Goal: Task Accomplishment & Management: Complete application form

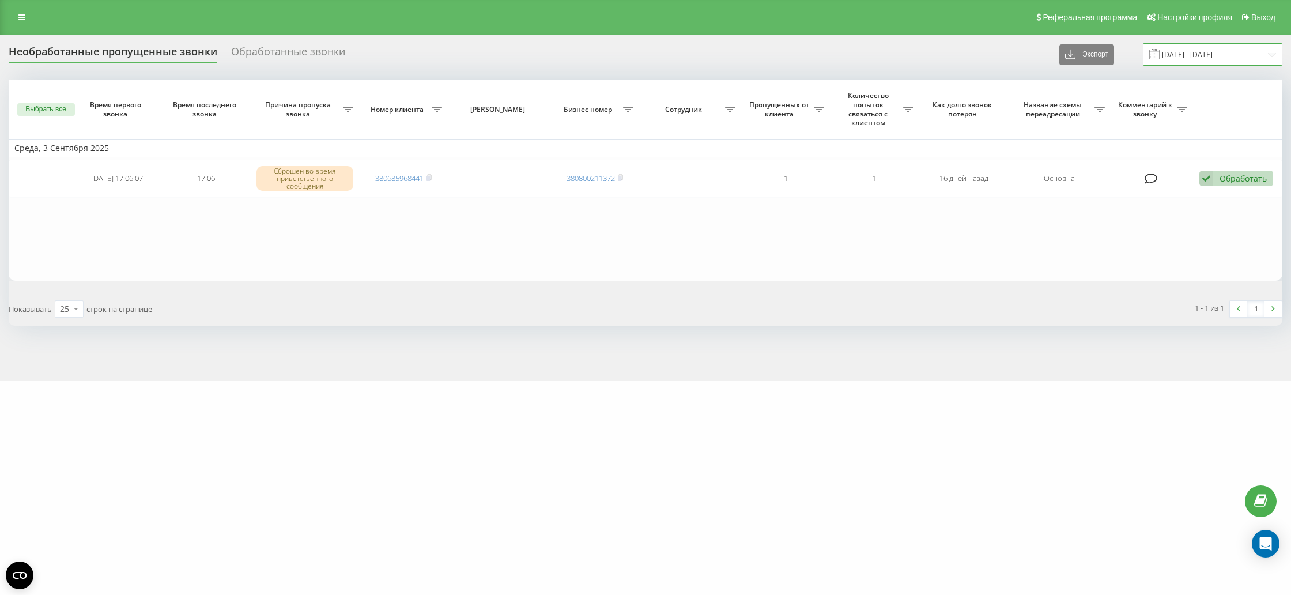
click at [1208, 62] on input "03.09.2025 - 03.09.2025" at bounding box center [1213, 54] width 140 height 22
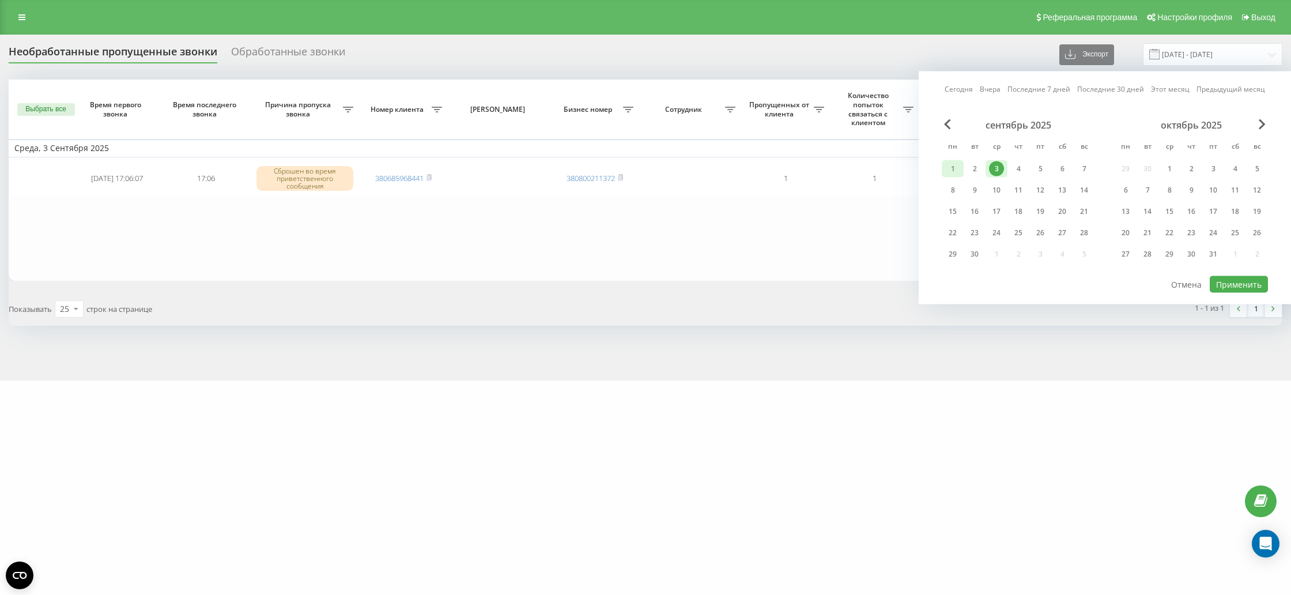
click at [951, 165] on div "1" at bounding box center [952, 168] width 15 height 15
click at [1040, 213] on div "19" at bounding box center [1040, 211] width 15 height 15
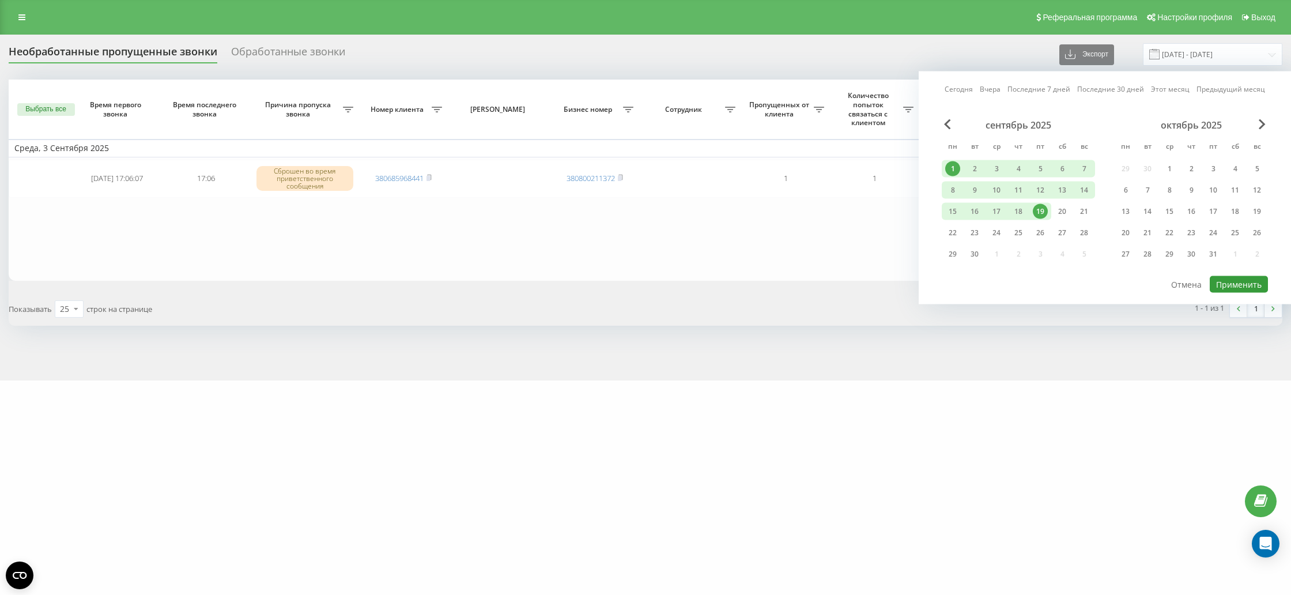
click at [1244, 286] on button "Применить" at bounding box center [1239, 284] width 58 height 17
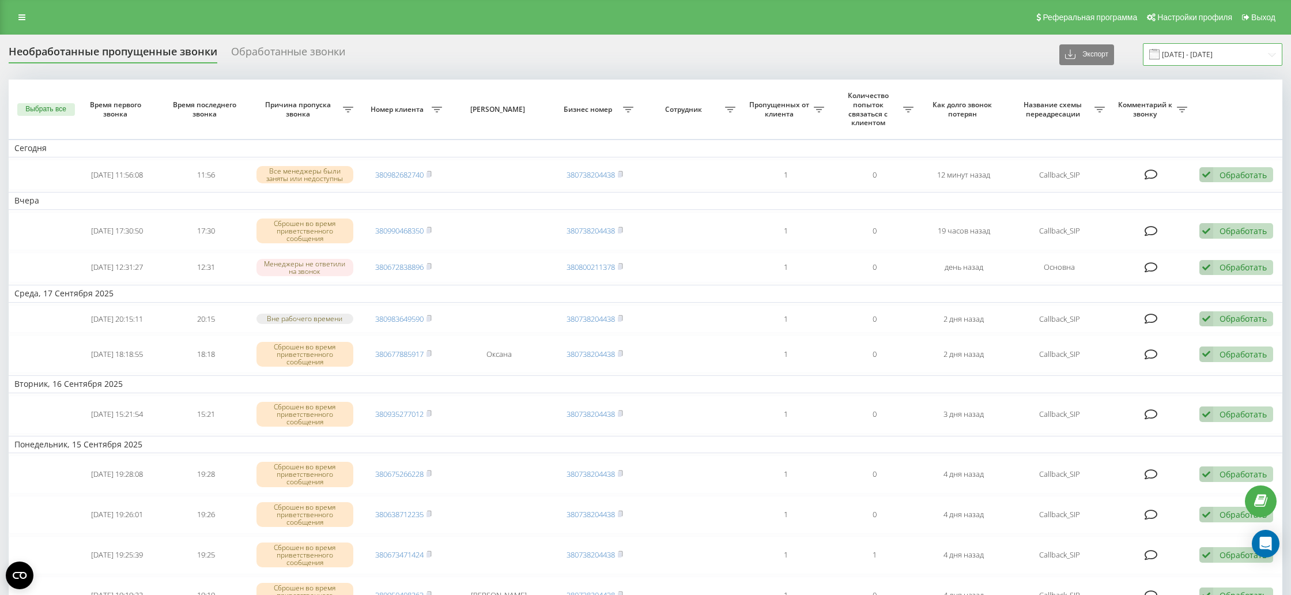
click at [1190, 60] on input "01.09.2025 - 19.09.2025" at bounding box center [1213, 54] width 140 height 22
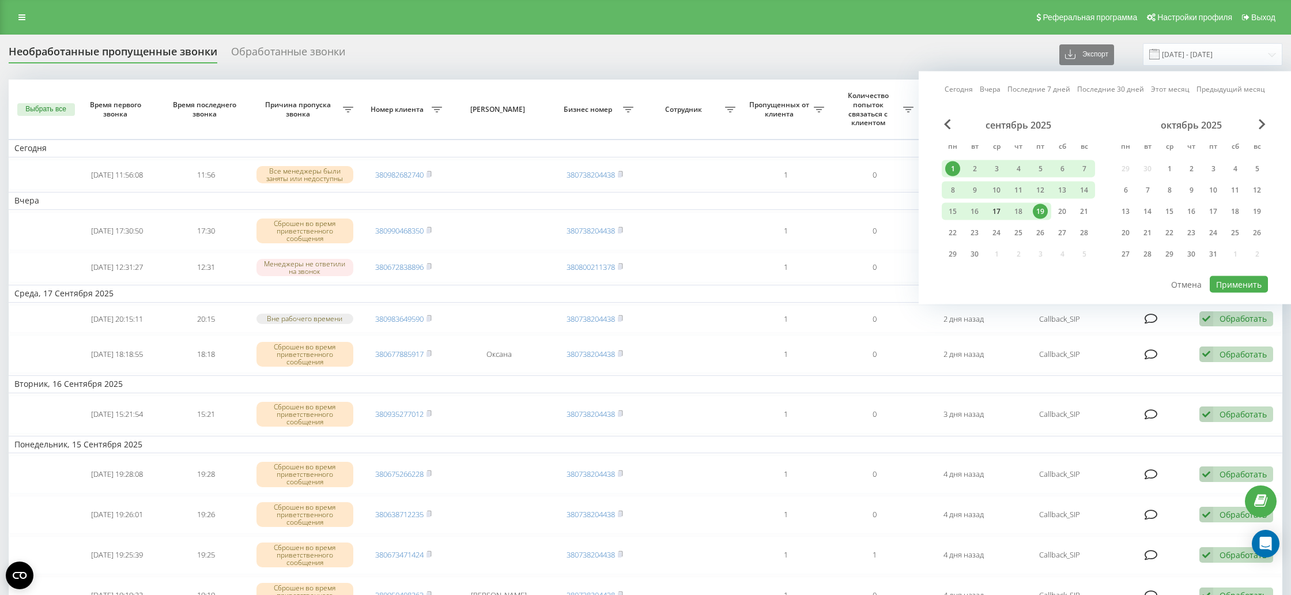
drag, startPoint x: 952, startPoint y: 208, endPoint x: 1000, endPoint y: 213, distance: 48.8
click at [953, 208] on div "15" at bounding box center [952, 211] width 15 height 15
click at [1041, 211] on div "19" at bounding box center [1040, 211] width 15 height 15
click at [1251, 288] on button "Применить" at bounding box center [1239, 284] width 58 height 17
type input "15.09.2025 - 19.09.2025"
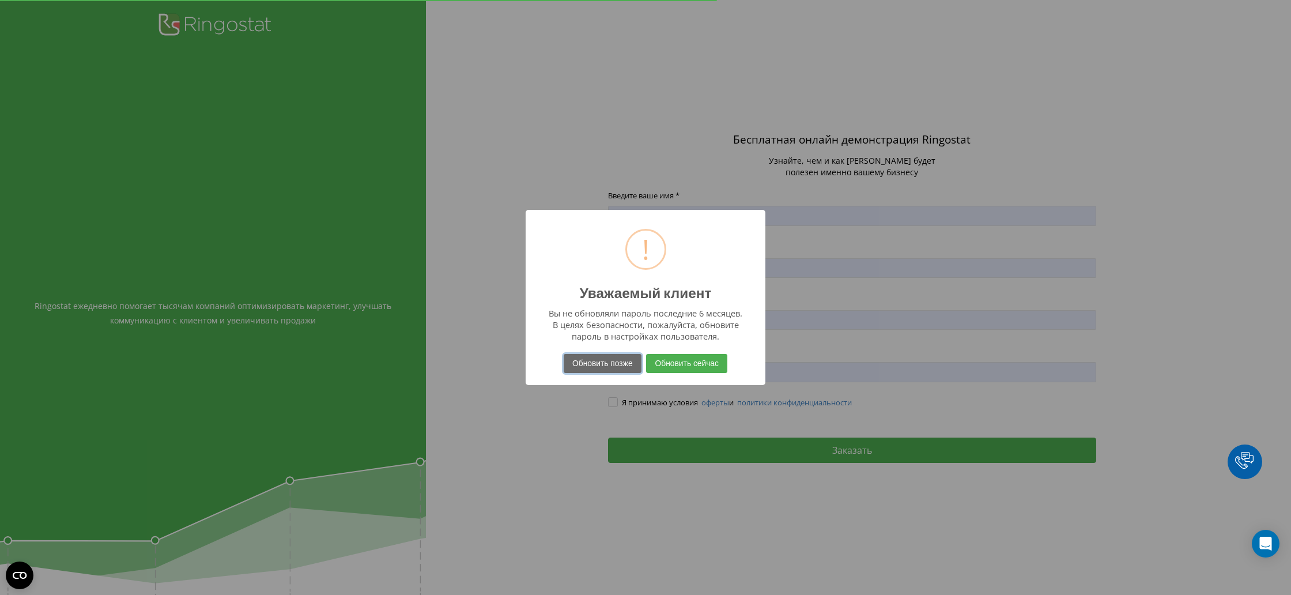
click at [597, 366] on button "Обновить позже" at bounding box center [603, 363] width 78 height 19
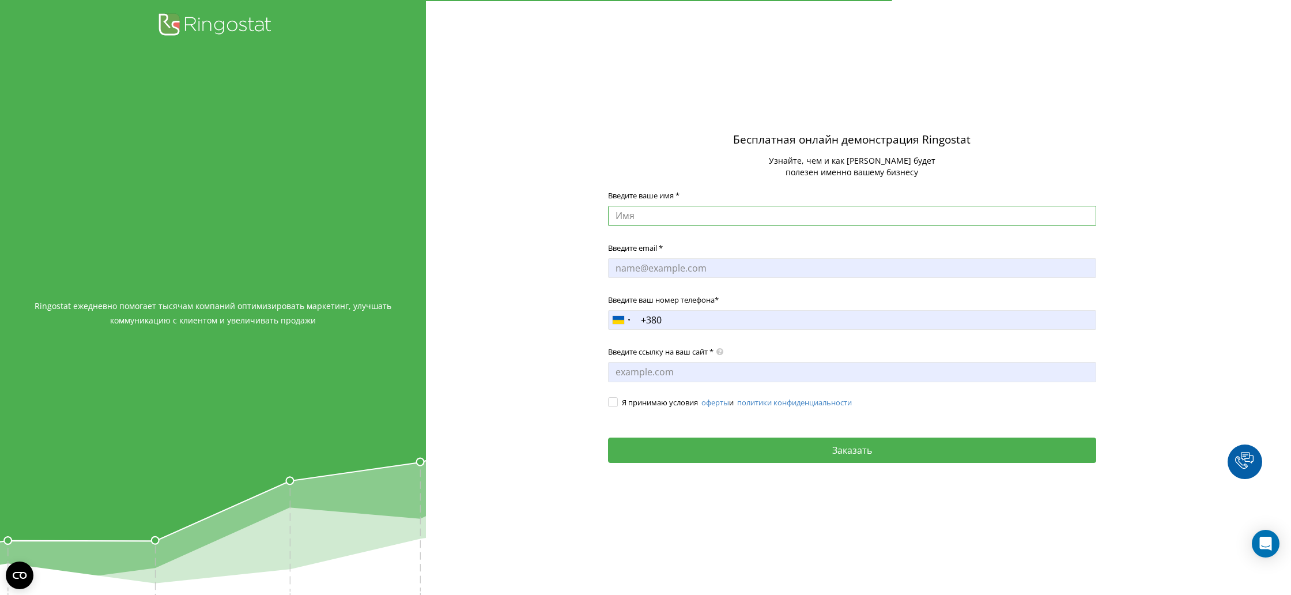
click at [685, 214] on input "Введите ваше имя *" at bounding box center [852, 216] width 488 height 20
type input "[PERSON_NAME]"
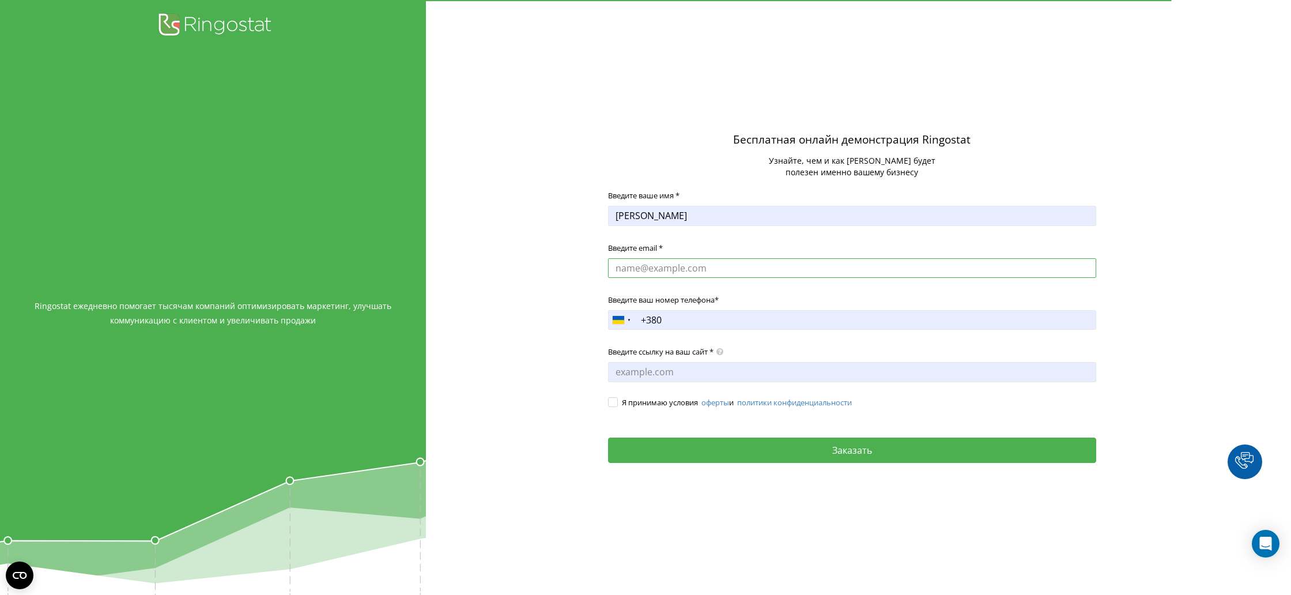
click at [726, 273] on input "Введите email *" at bounding box center [852, 268] width 488 height 20
type input "doa@barbatextile.ua"
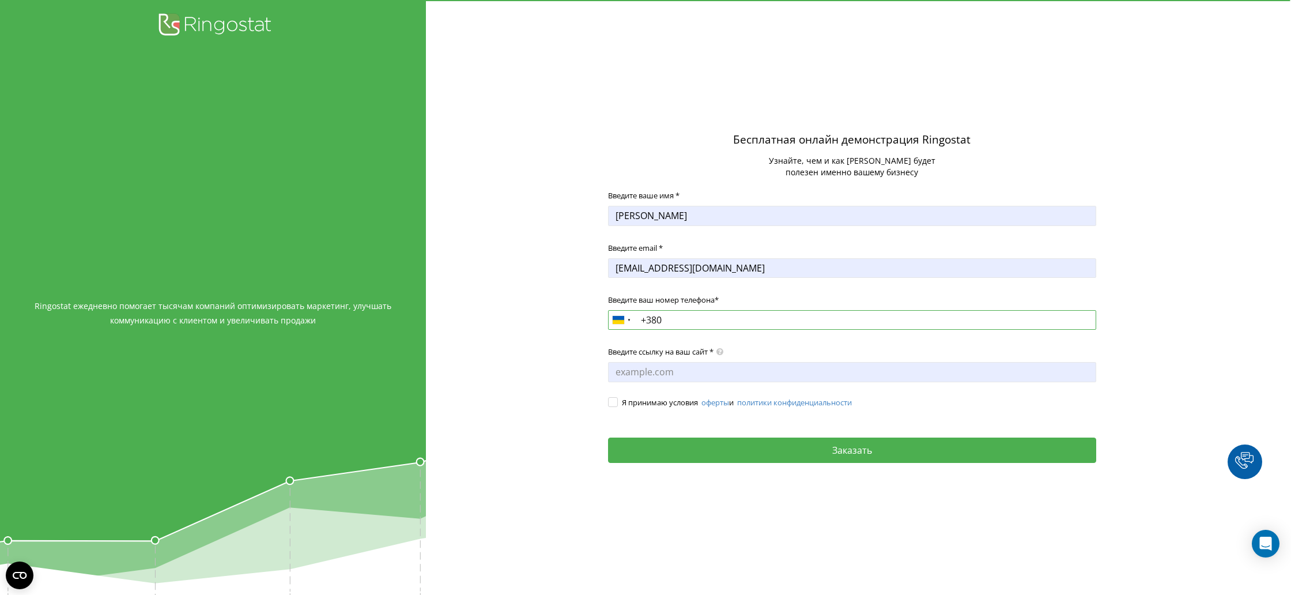
click at [687, 315] on input "+380" at bounding box center [852, 320] width 488 height 20
type input "+380983248600"
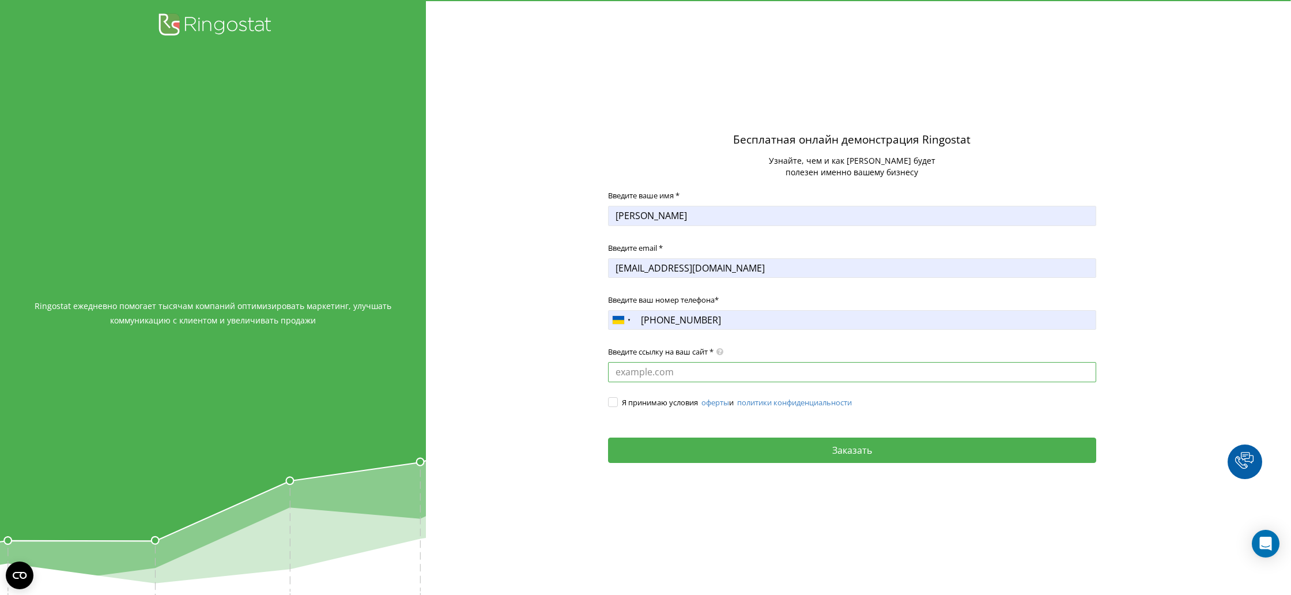
click at [708, 373] on input "Введите ссылку на ваш сайт *" at bounding box center [852, 372] width 488 height 20
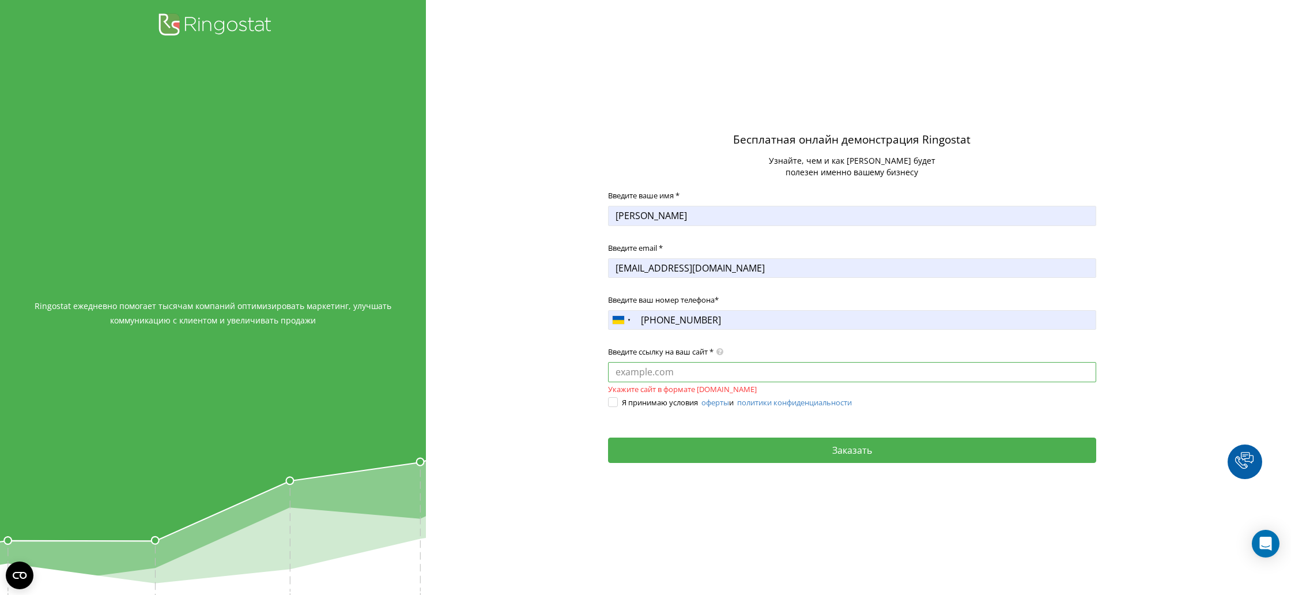
paste input "https://barbatextile.ua/uk"
click at [614, 405] on label "Я принимаю условия оферты и политики конфиденциальности" at bounding box center [852, 403] width 488 height 12
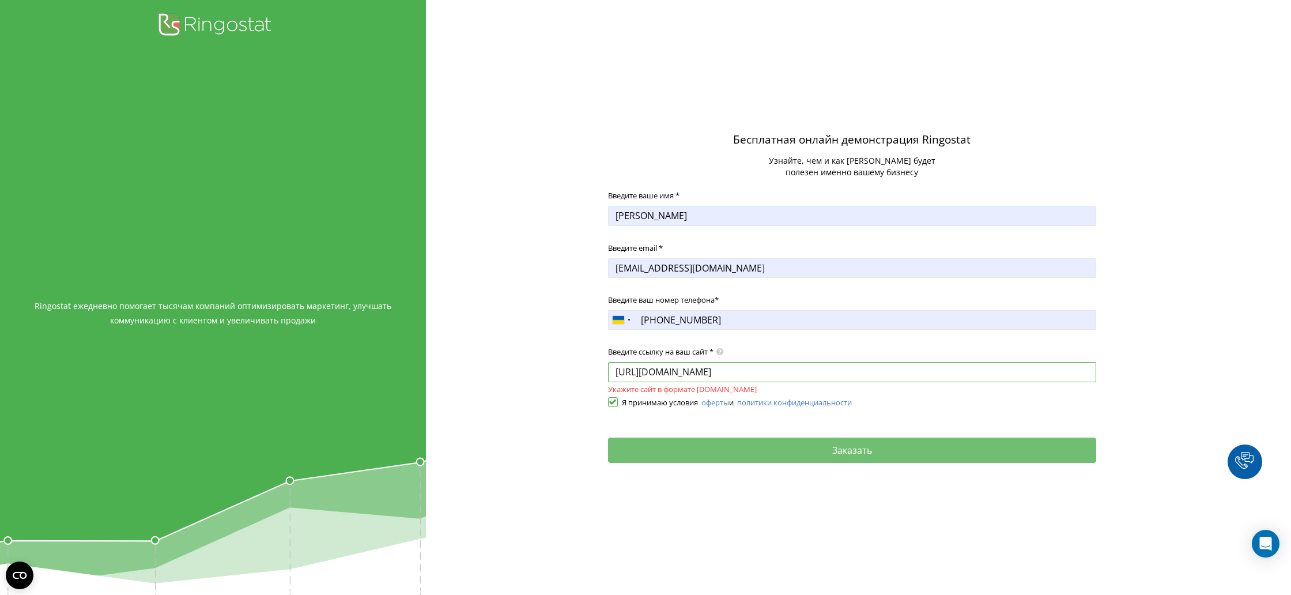
type input "https://barbatextile.ua/uk"
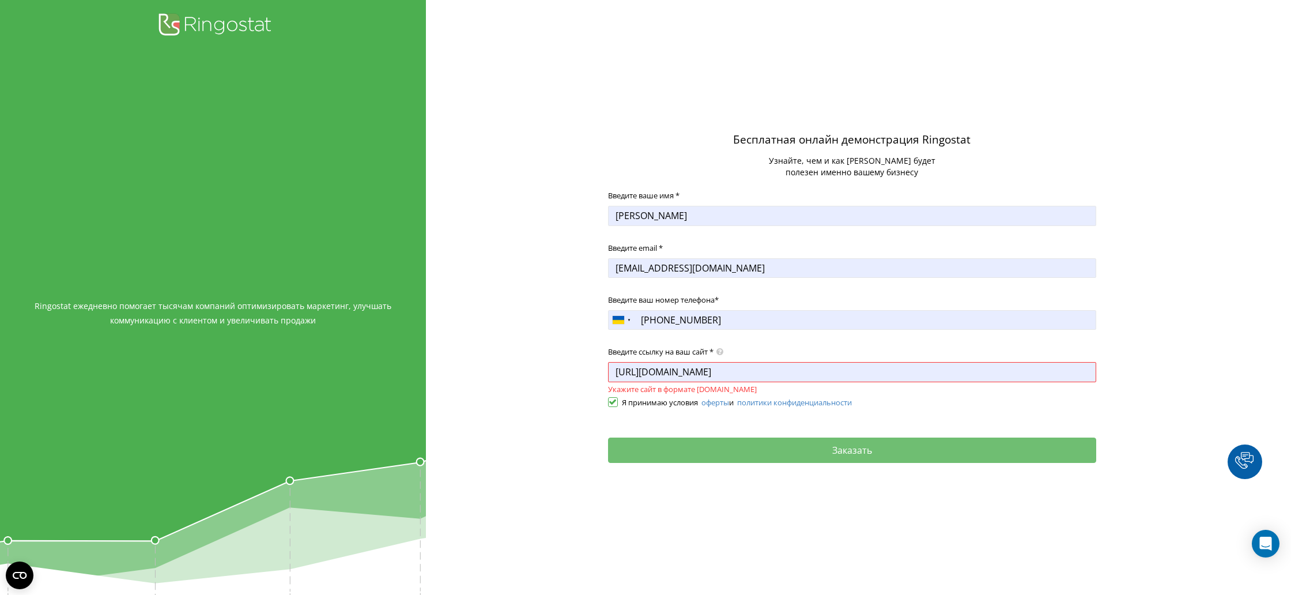
click at [745, 451] on button "Заказать" at bounding box center [852, 450] width 488 height 25
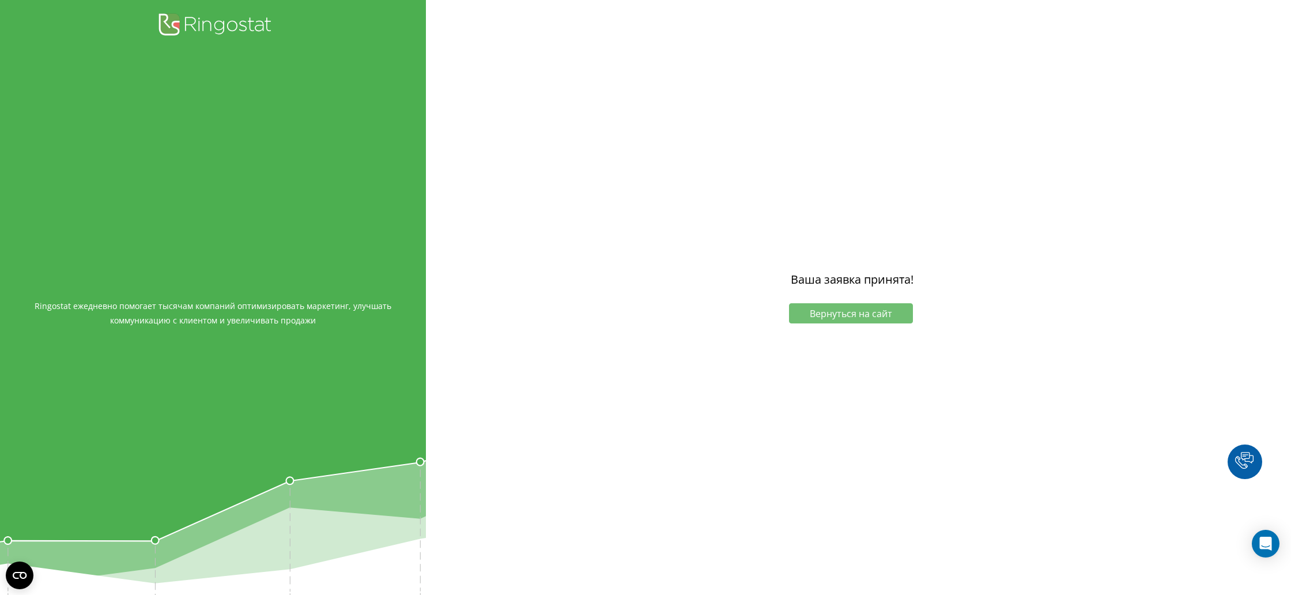
click at [885, 314] on span "Вернуться на сайт" at bounding box center [851, 313] width 82 height 13
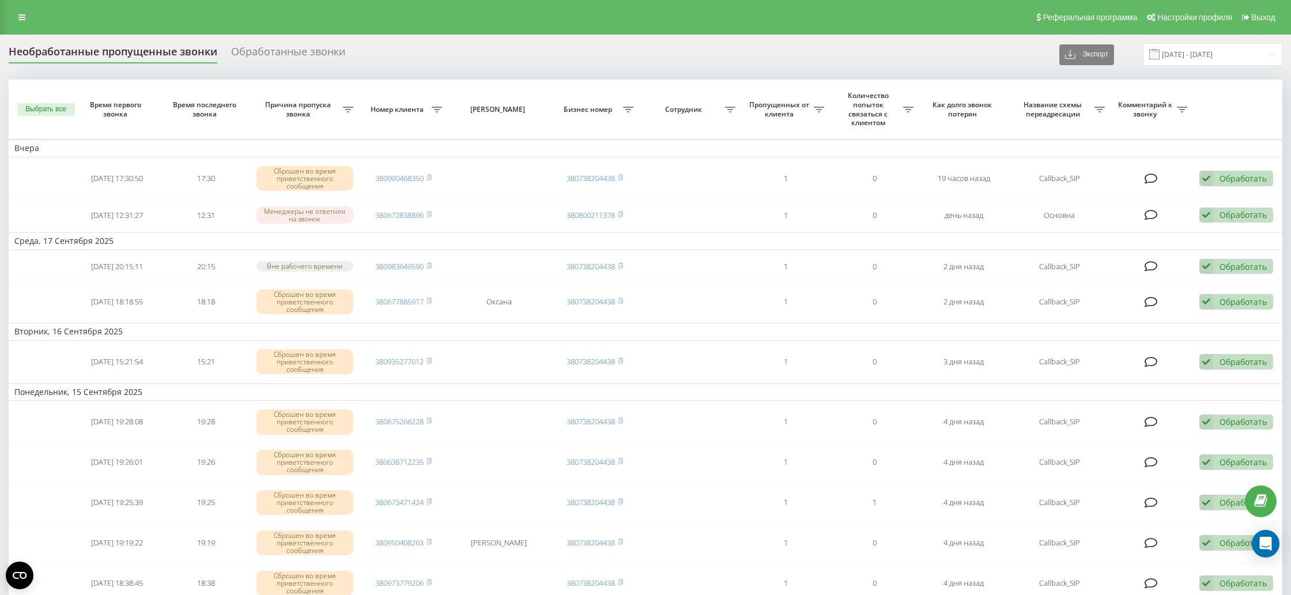
click at [277, 53] on div "Обработанные звонки" at bounding box center [288, 55] width 114 height 18
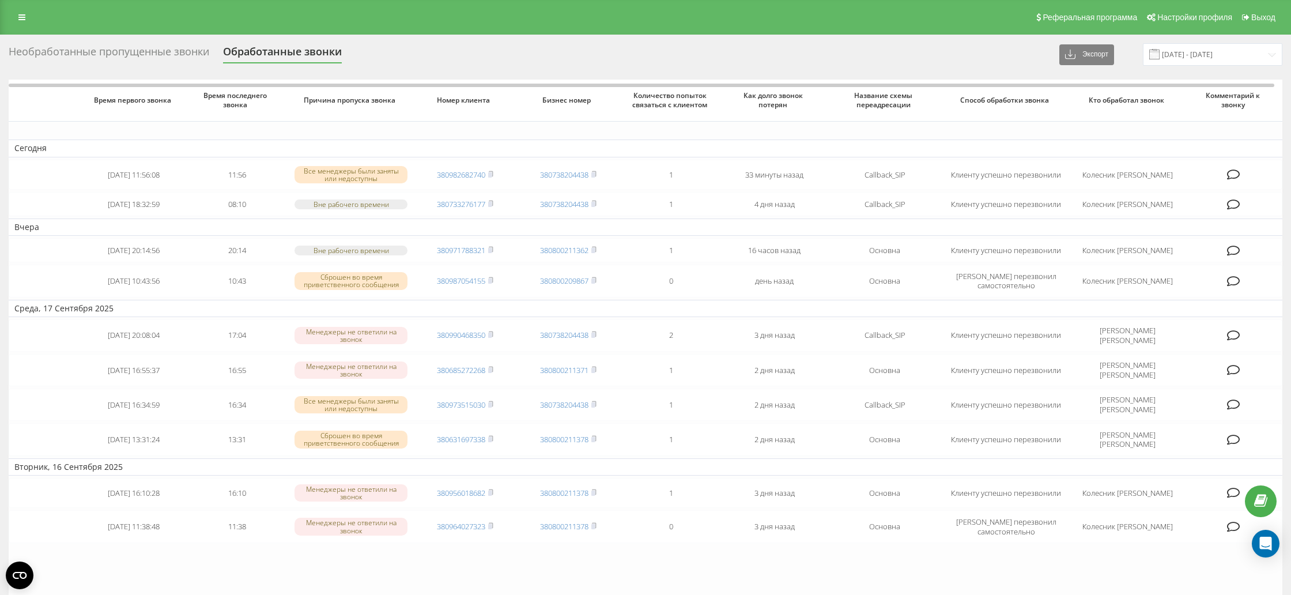
drag, startPoint x: 12, startPoint y: 16, endPoint x: 17, endPoint y: 21, distance: 7.3
click at [12, 16] on link at bounding box center [22, 17] width 21 height 16
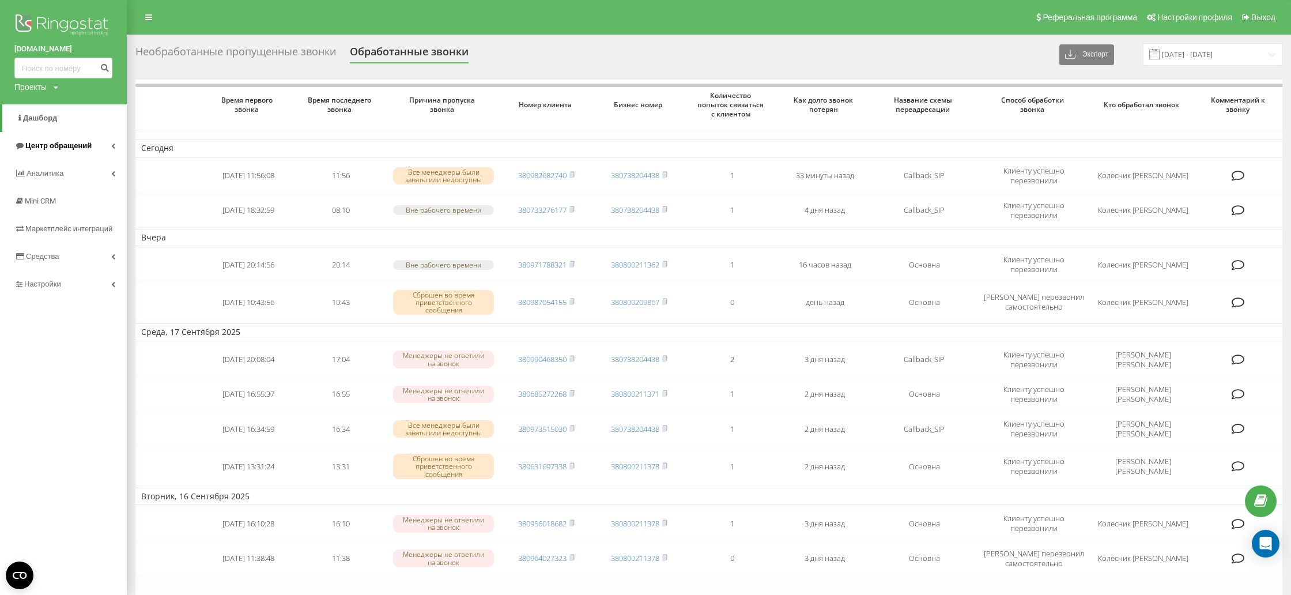
click at [111, 148] on icon at bounding box center [113, 146] width 4 height 6
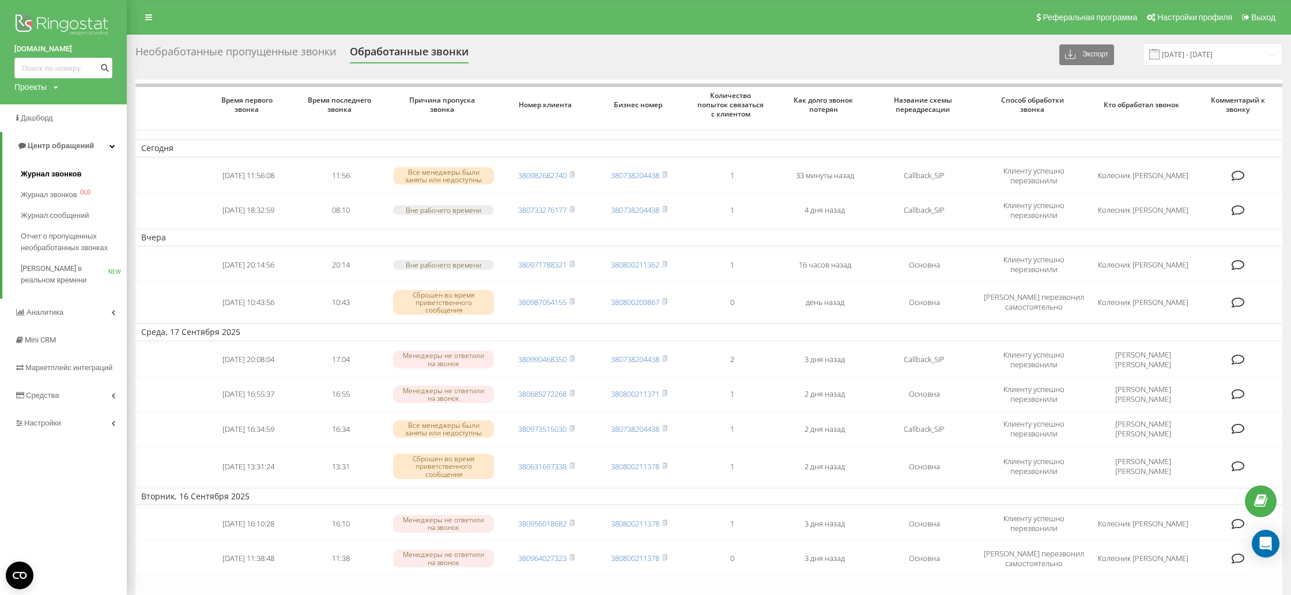
click at [61, 175] on span "Журнал звонков" at bounding box center [51, 174] width 61 height 12
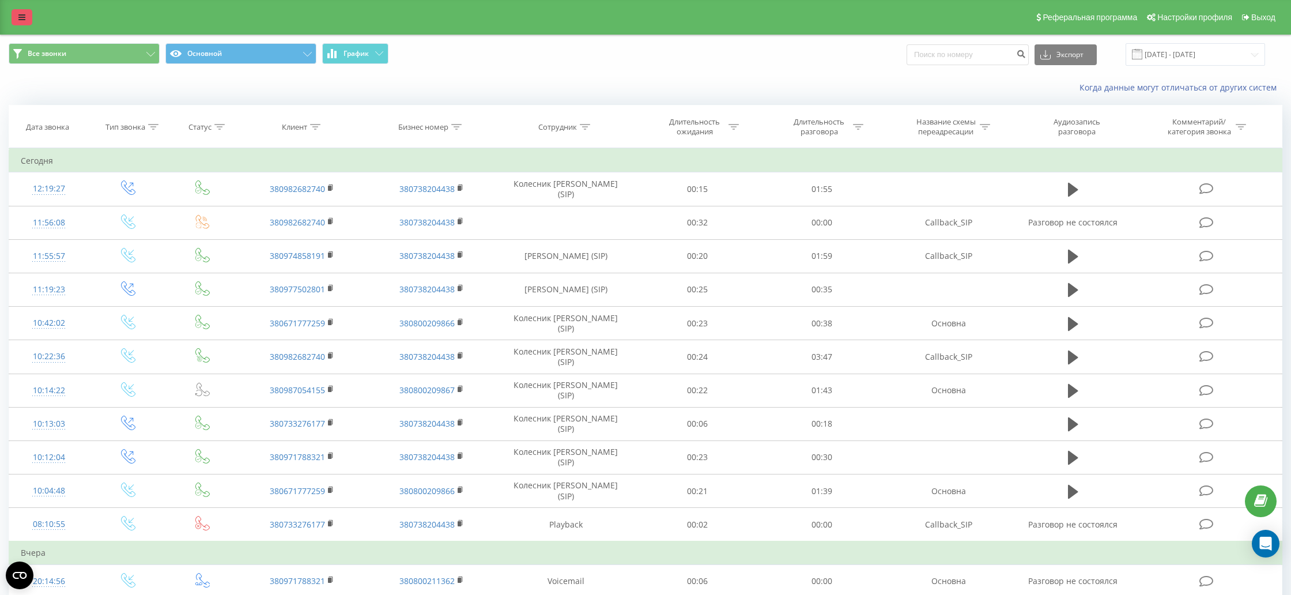
click at [25, 20] on link at bounding box center [22, 17] width 21 height 16
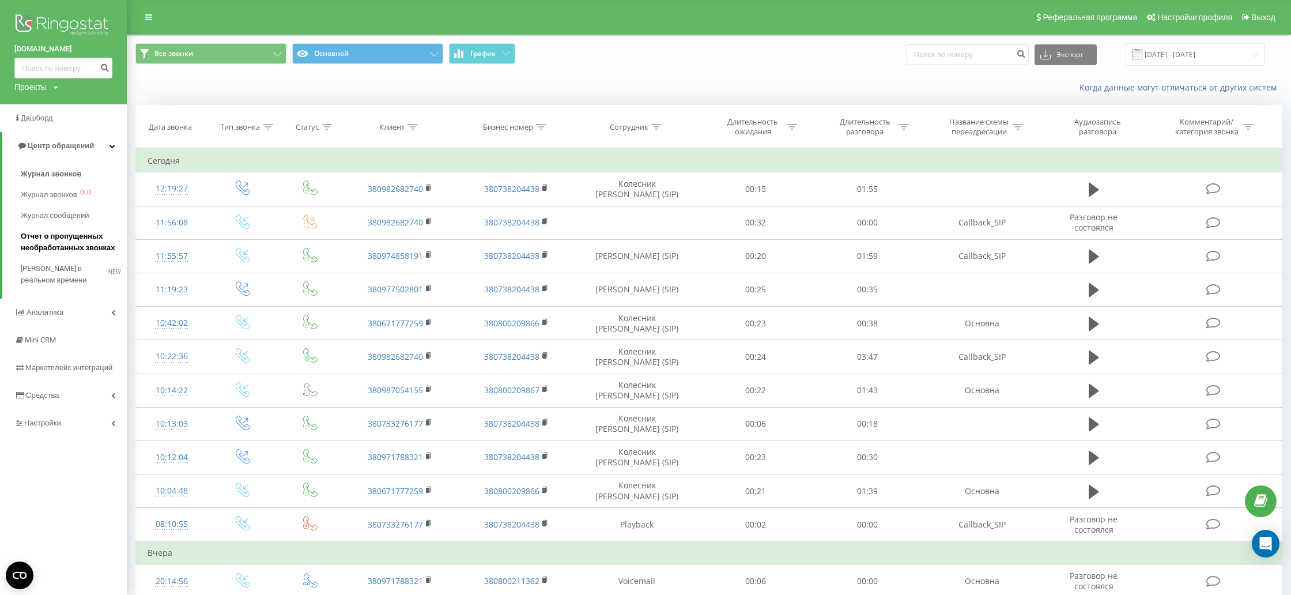
click at [71, 244] on span "Отчет о пропущенных необработанных звонках" at bounding box center [71, 242] width 100 height 23
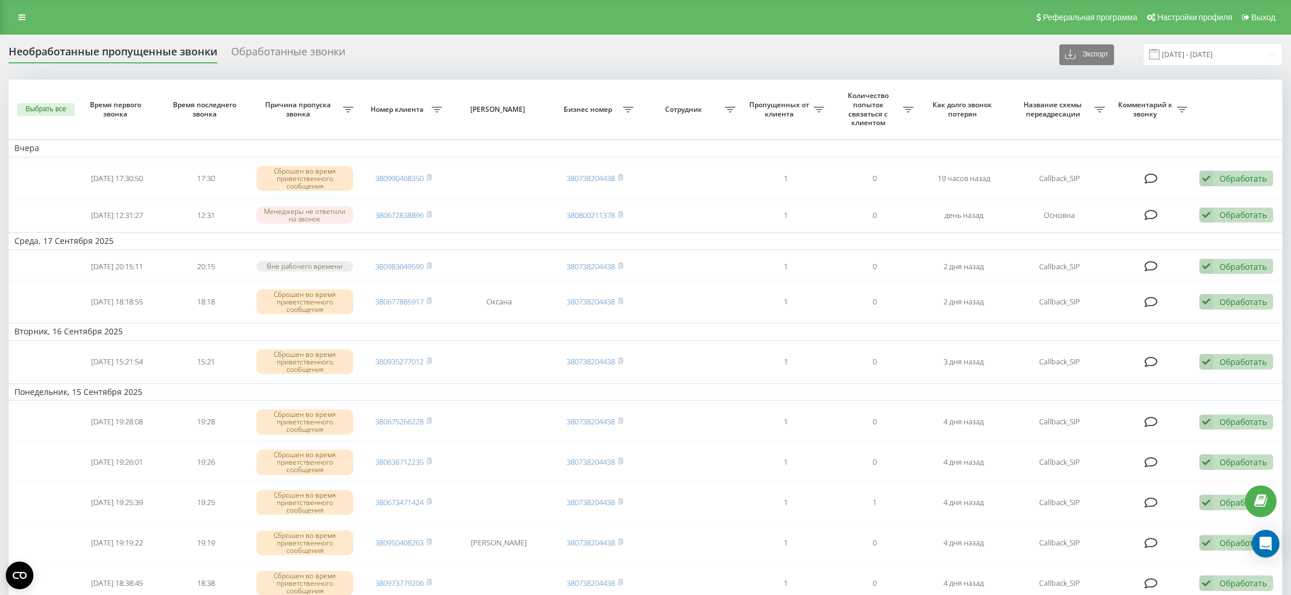
click at [254, 44] on div "Необработанные пропущенные звонки Обработанные звонки Экспорт .csv .xlsx [DATE]…" at bounding box center [646, 54] width 1274 height 22
click at [256, 49] on div "Обработанные звонки" at bounding box center [288, 55] width 114 height 18
click at [318, 50] on div "Обработанные звонки" at bounding box center [288, 55] width 114 height 18
